Goal: Information Seeking & Learning: Learn about a topic

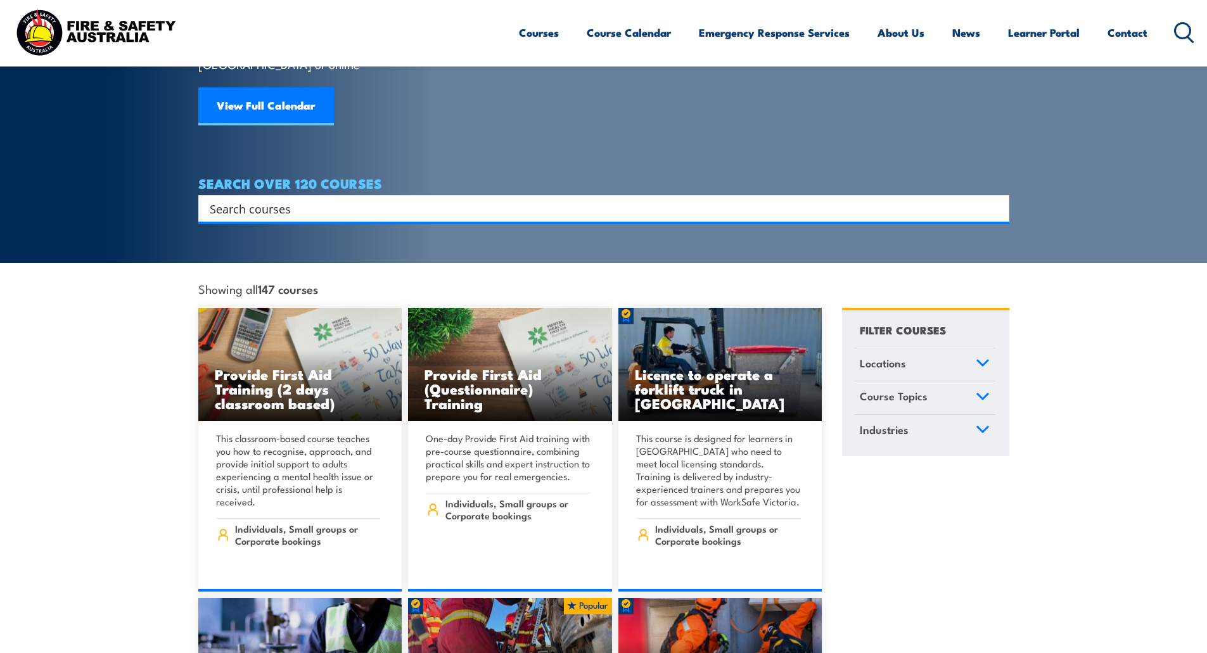
scroll to position [153, 0]
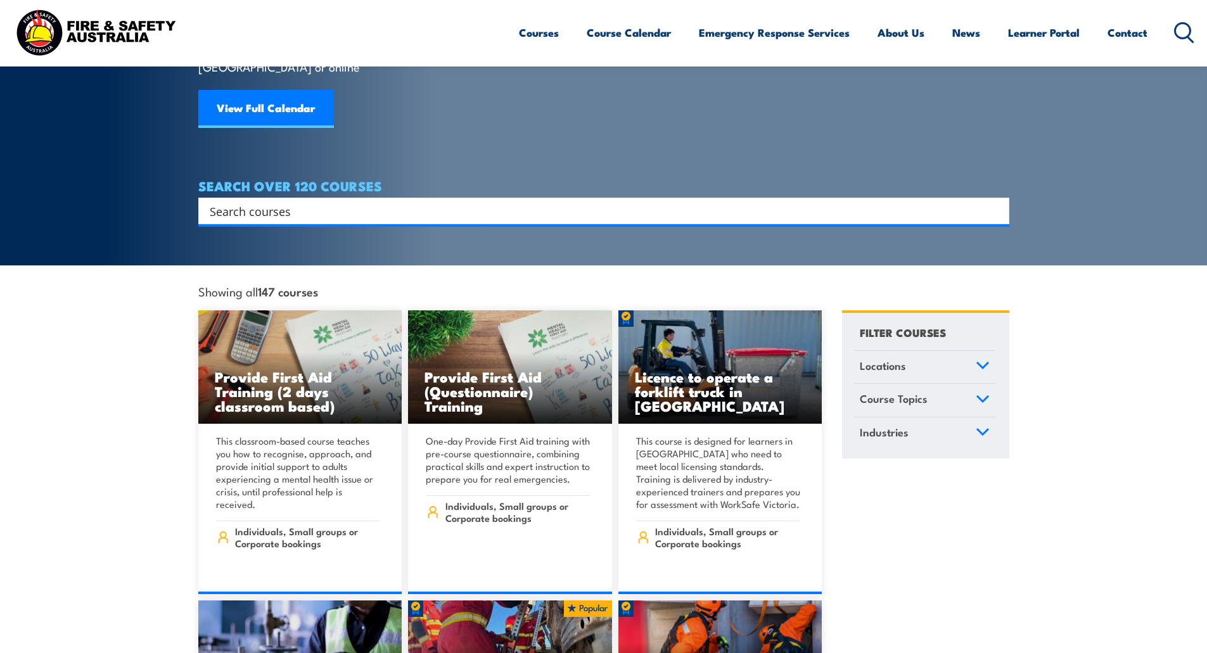
click at [982, 396] on icon at bounding box center [982, 399] width 11 height 6
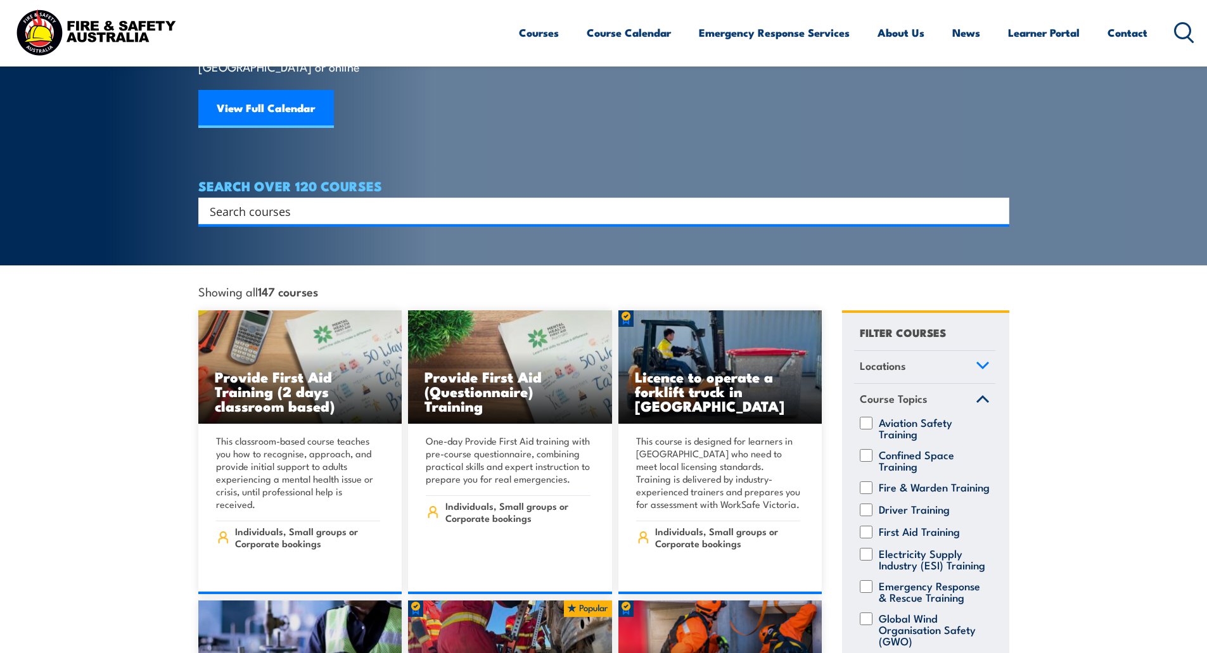
click at [918, 481] on label "Fire & Warden Training" at bounding box center [934, 487] width 111 height 13
click at [872, 481] on input "Fire & Warden Training" at bounding box center [866, 487] width 13 height 13
checkbox input "true"
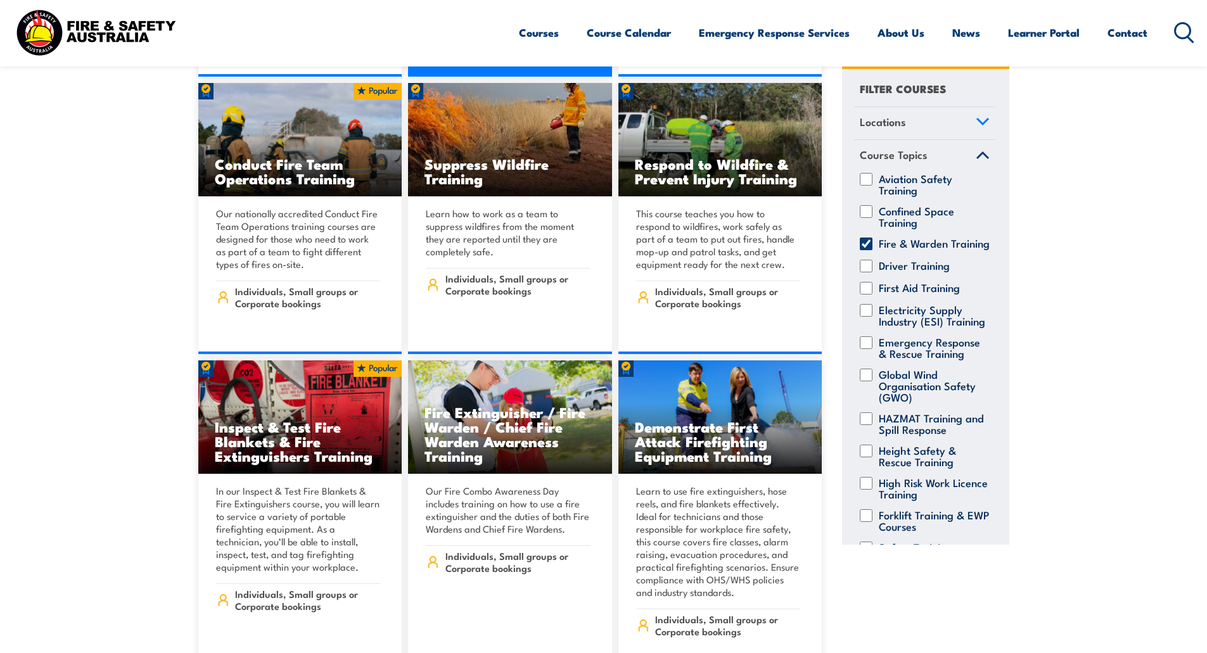
scroll to position [750, 0]
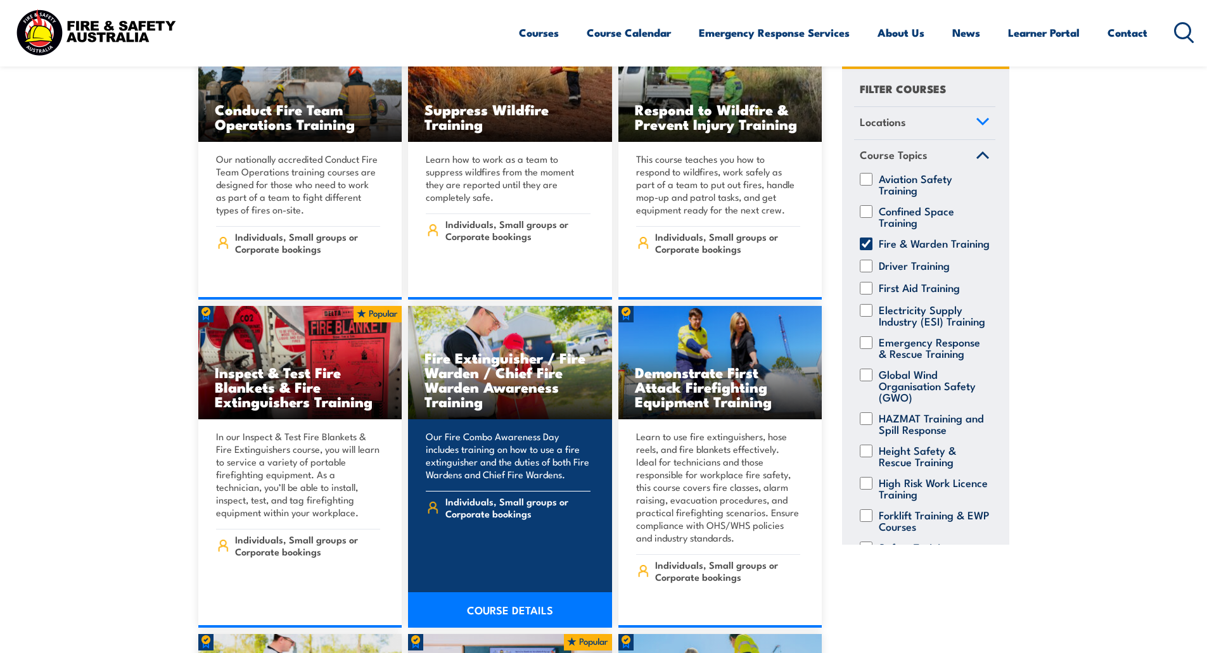
drag, startPoint x: 463, startPoint y: 587, endPoint x: 501, endPoint y: 591, distance: 38.3
click at [495, 592] on link "COURSE DETAILS" at bounding box center [510, 609] width 204 height 35
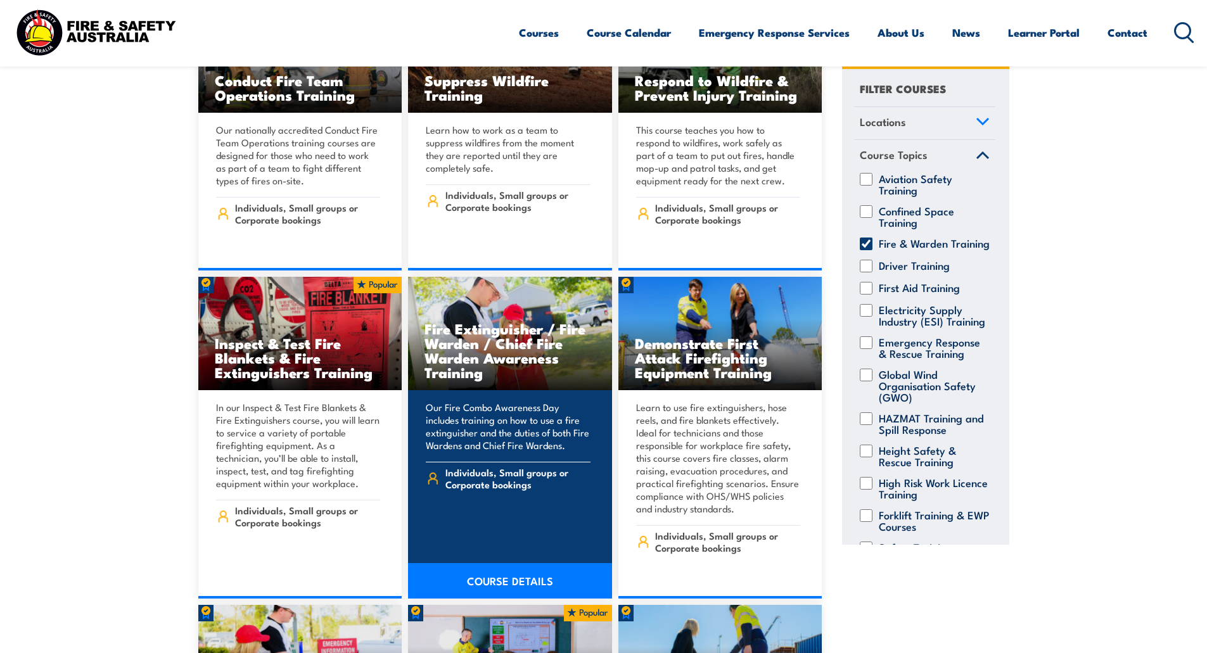
scroll to position [830, 0]
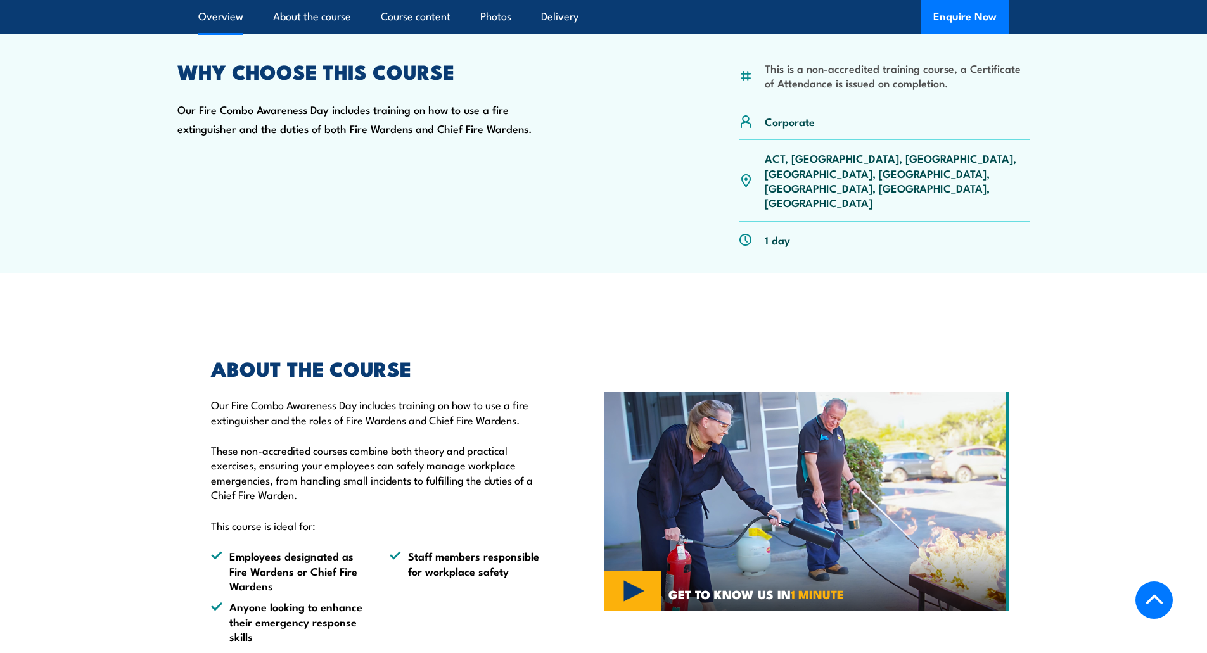
scroll to position [395, 0]
